Goal: Task Accomplishment & Management: Manage account settings

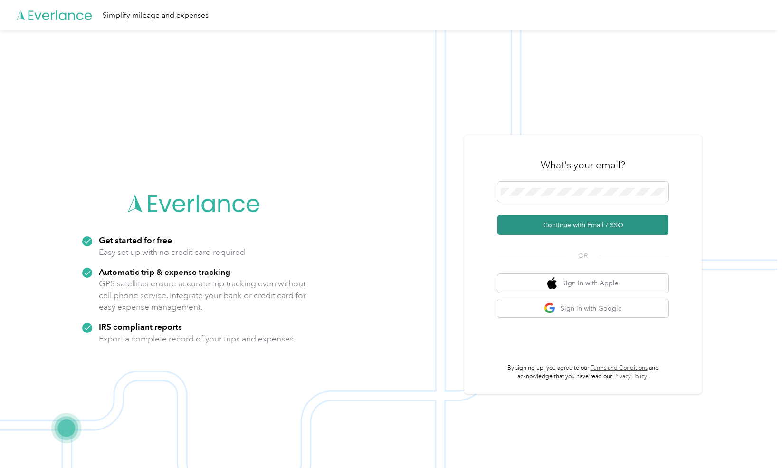
click at [538, 226] on button "Continue with Email / SSO" at bounding box center [583, 225] width 171 height 20
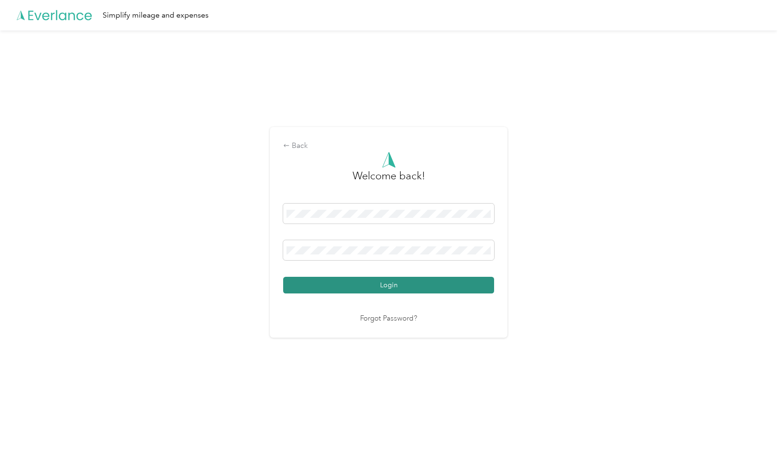
click at [384, 285] on button "Login" at bounding box center [388, 285] width 211 height 17
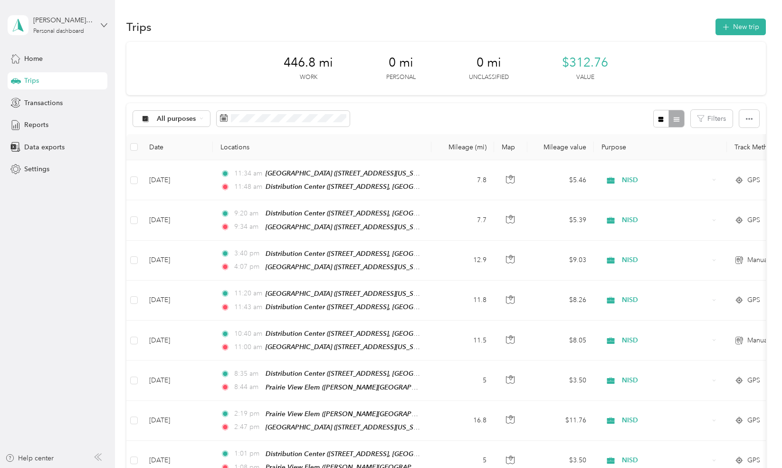
click at [103, 22] on icon at bounding box center [104, 25] width 7 height 7
click at [46, 78] on div "Log out" at bounding box center [134, 78] width 240 height 17
